Goal: Complete application form

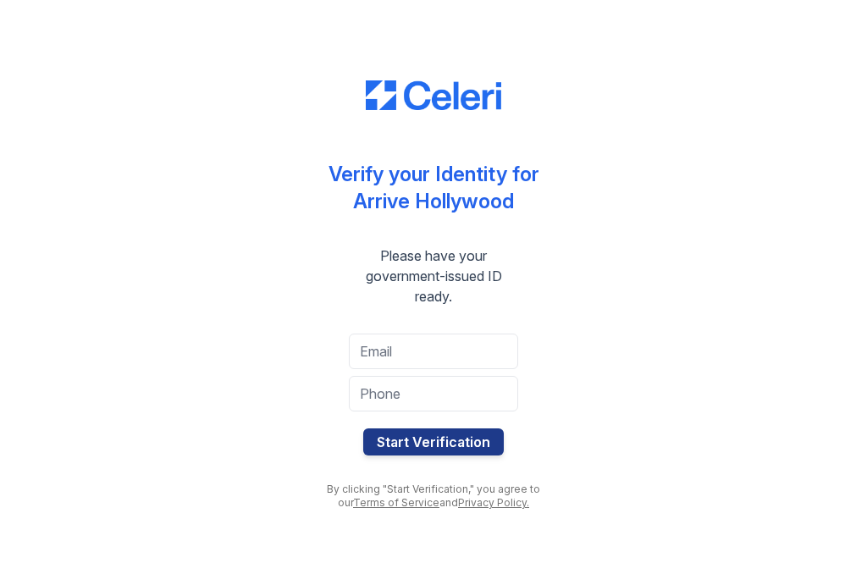
scroll to position [82, 0]
click at [450, 338] on input "email" at bounding box center [433, 352] width 169 height 36
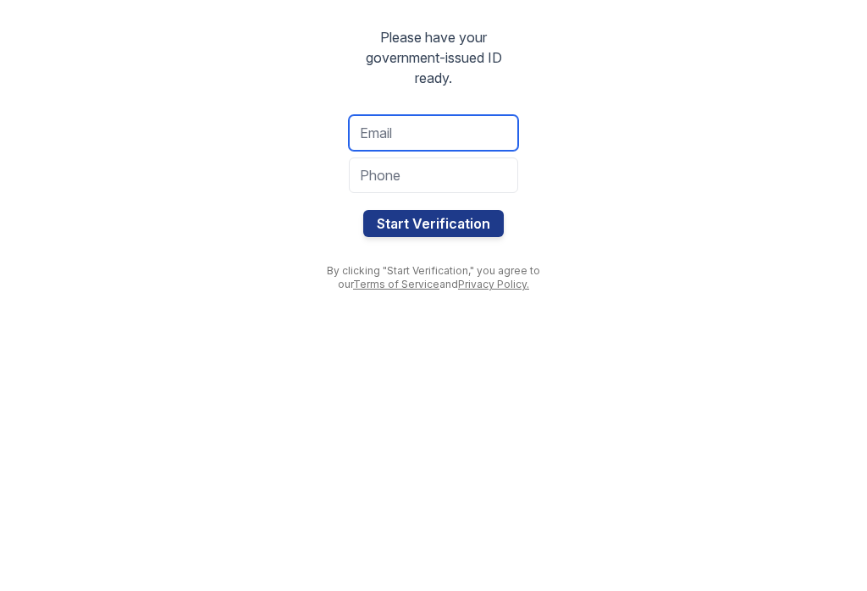
scroll to position [0, 0]
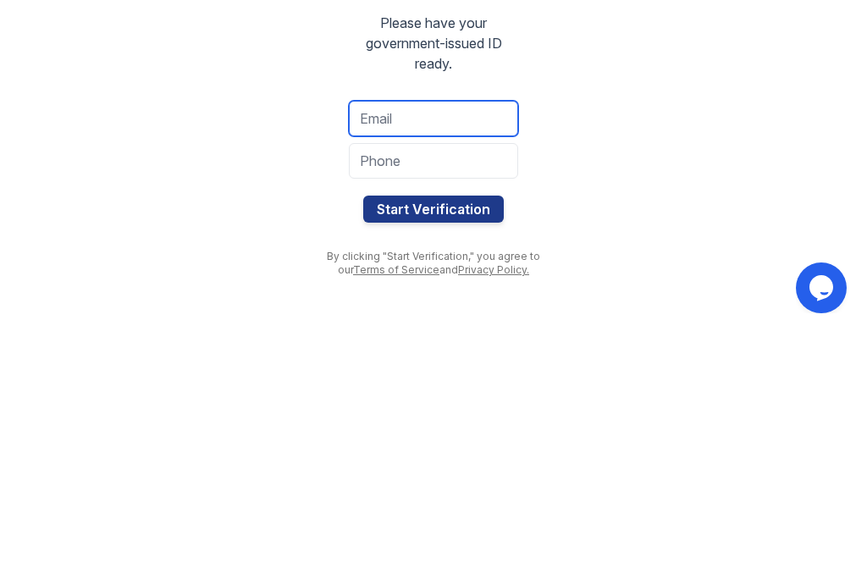
click at [478, 334] on input "email" at bounding box center [433, 352] width 169 height 36
type input "[EMAIL_ADDRESS][DOMAIN_NAME]"
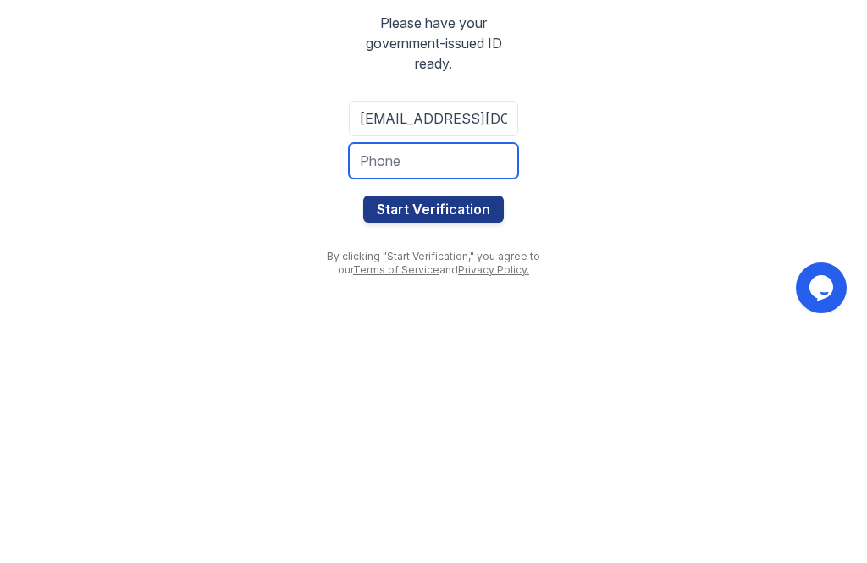
click at [485, 376] on input "tel" at bounding box center [433, 394] width 169 height 36
type input "4249779350"
click at [474, 429] on button "Start Verification" at bounding box center [433, 442] width 141 height 27
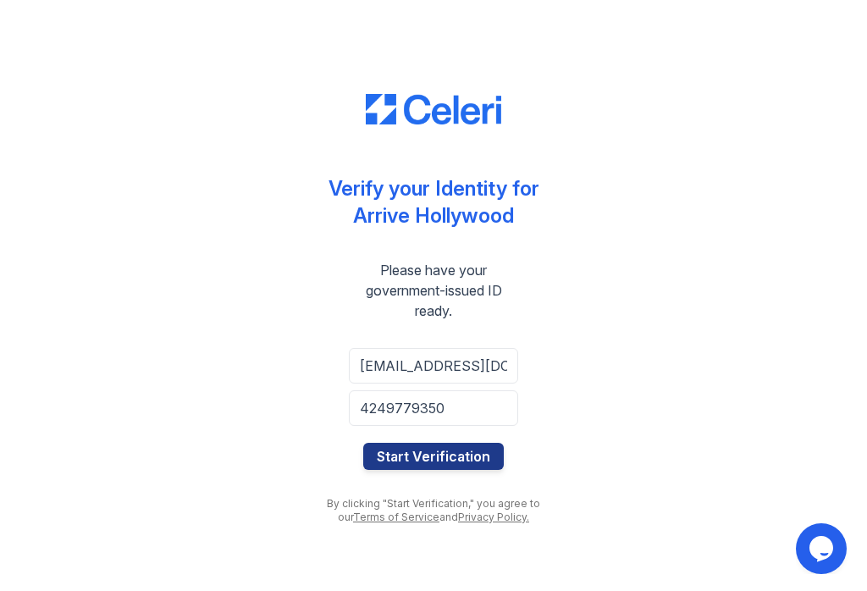
click at [437, 443] on button "Start Verification" at bounding box center [433, 456] width 141 height 27
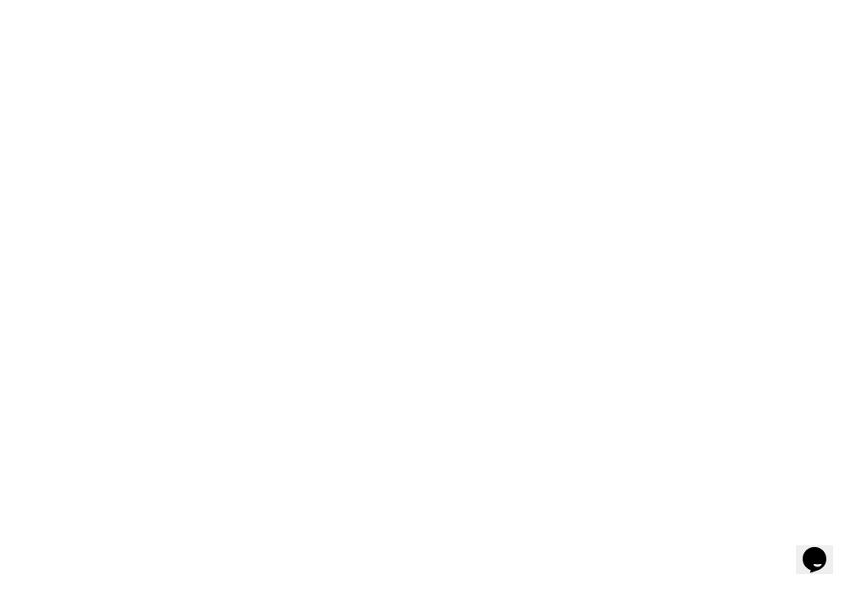
click at [182, 171] on div "Didn't meant to close the window? Click below to restart your verification sess…" at bounding box center [433, 295] width 813 height 591
